Goal: Find specific page/section: Find specific page/section

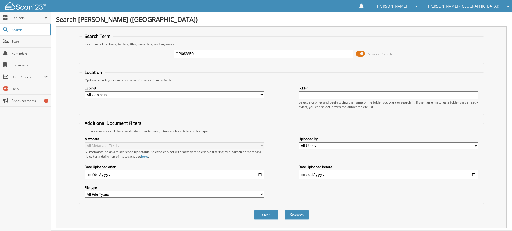
type input "GP663850"
click at [285, 210] on button "Search" at bounding box center [297, 215] width 24 height 10
drag, startPoint x: 201, startPoint y: 54, endPoint x: 151, endPoint y: 56, distance: 50.3
click at [156, 56] on div "GP663850 Advanced Search" at bounding box center [281, 54] width 399 height 15
type input "[PERSON_NAME]"
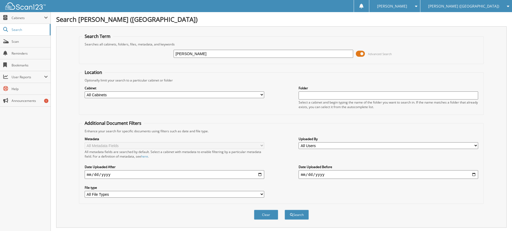
click at [285, 210] on button "Search" at bounding box center [297, 215] width 24 height 10
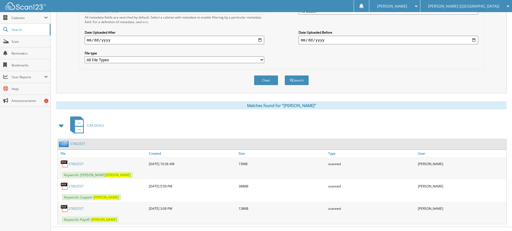
scroll to position [144, 0]
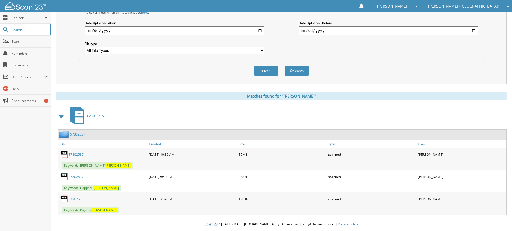
click at [72, 154] on link "S7802537" at bounding box center [76, 154] width 15 height 5
click at [481, 5] on span "[PERSON_NAME] ([GEOGRAPHIC_DATA])" at bounding box center [463, 6] width 71 height 3
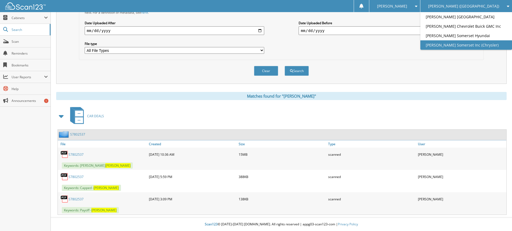
click at [489, 48] on link "[PERSON_NAME] Somerset Inc (Chrysler)" at bounding box center [467, 44] width 92 height 9
